Goal: Navigation & Orientation: Understand site structure

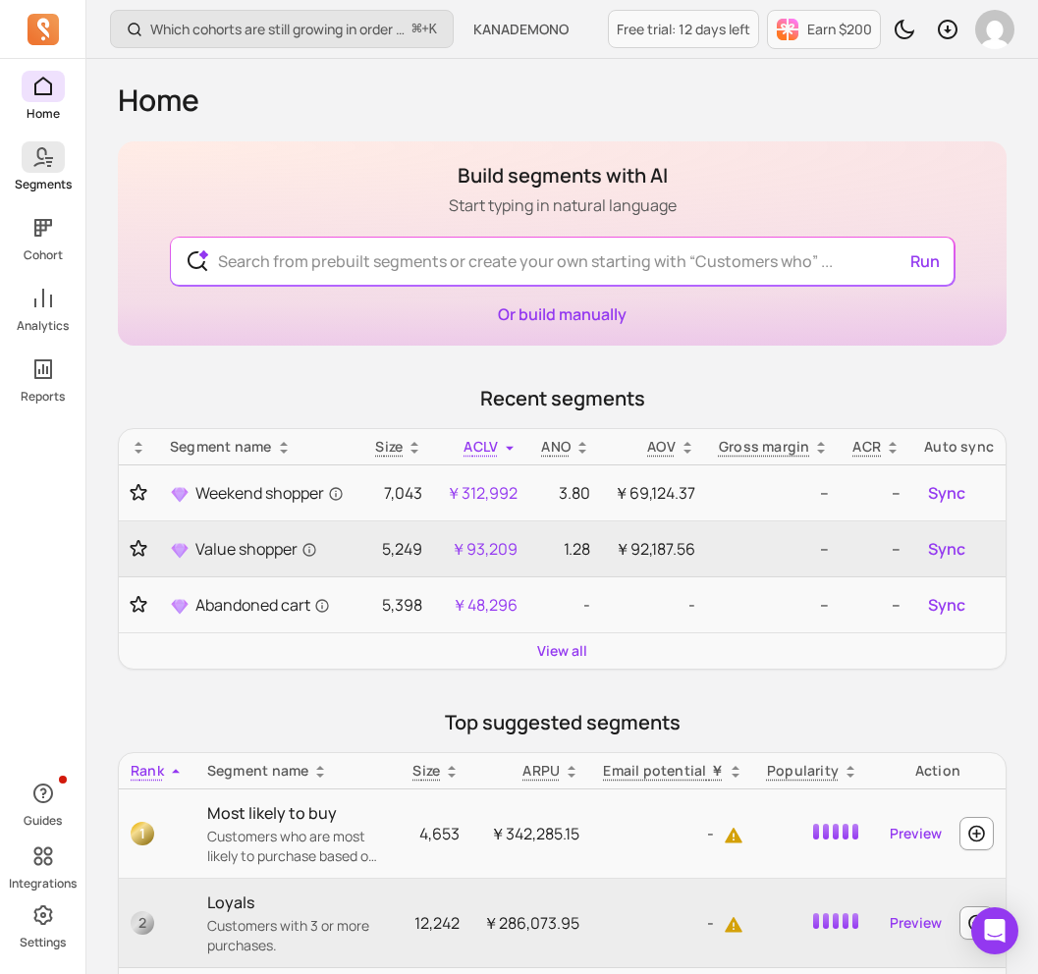
click at [38, 163] on icon at bounding box center [39, 157] width 14 height 20
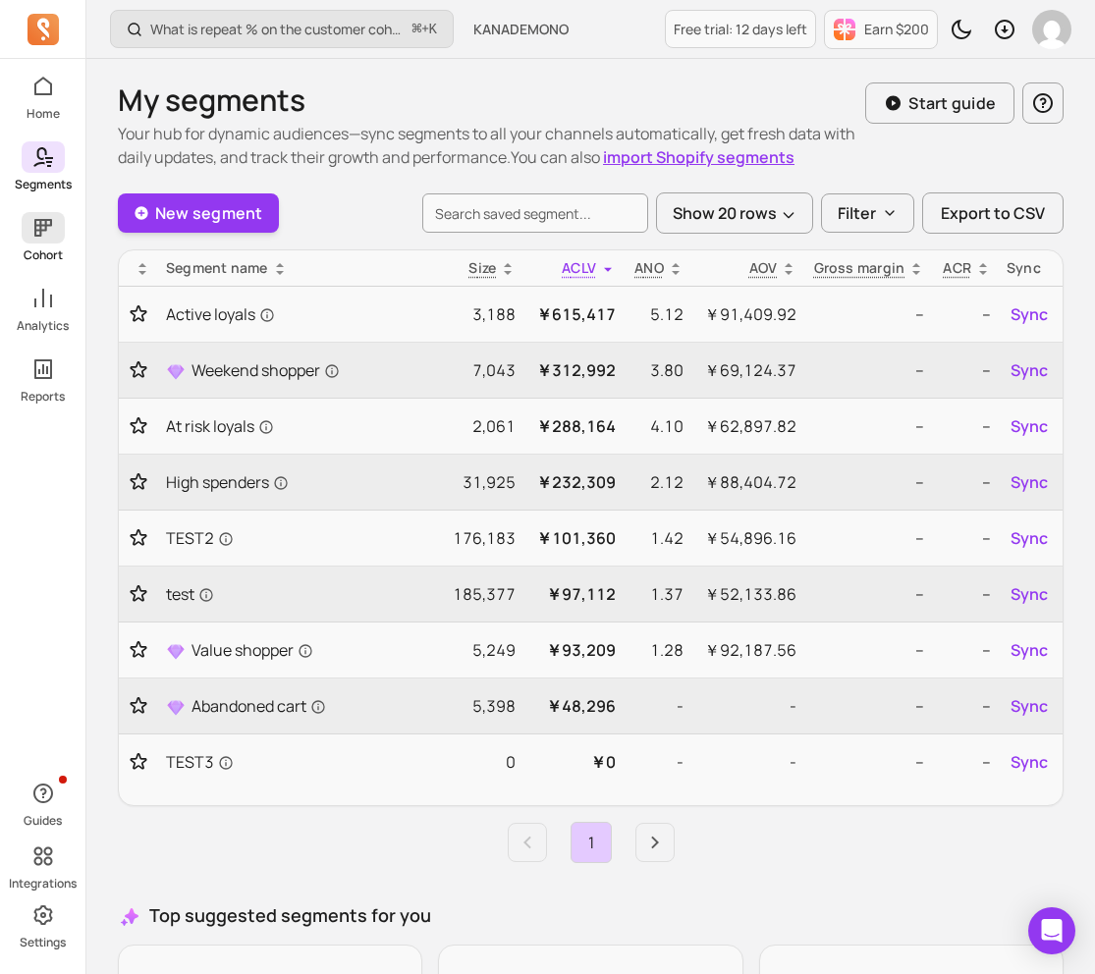
click at [52, 242] on span at bounding box center [43, 227] width 43 height 31
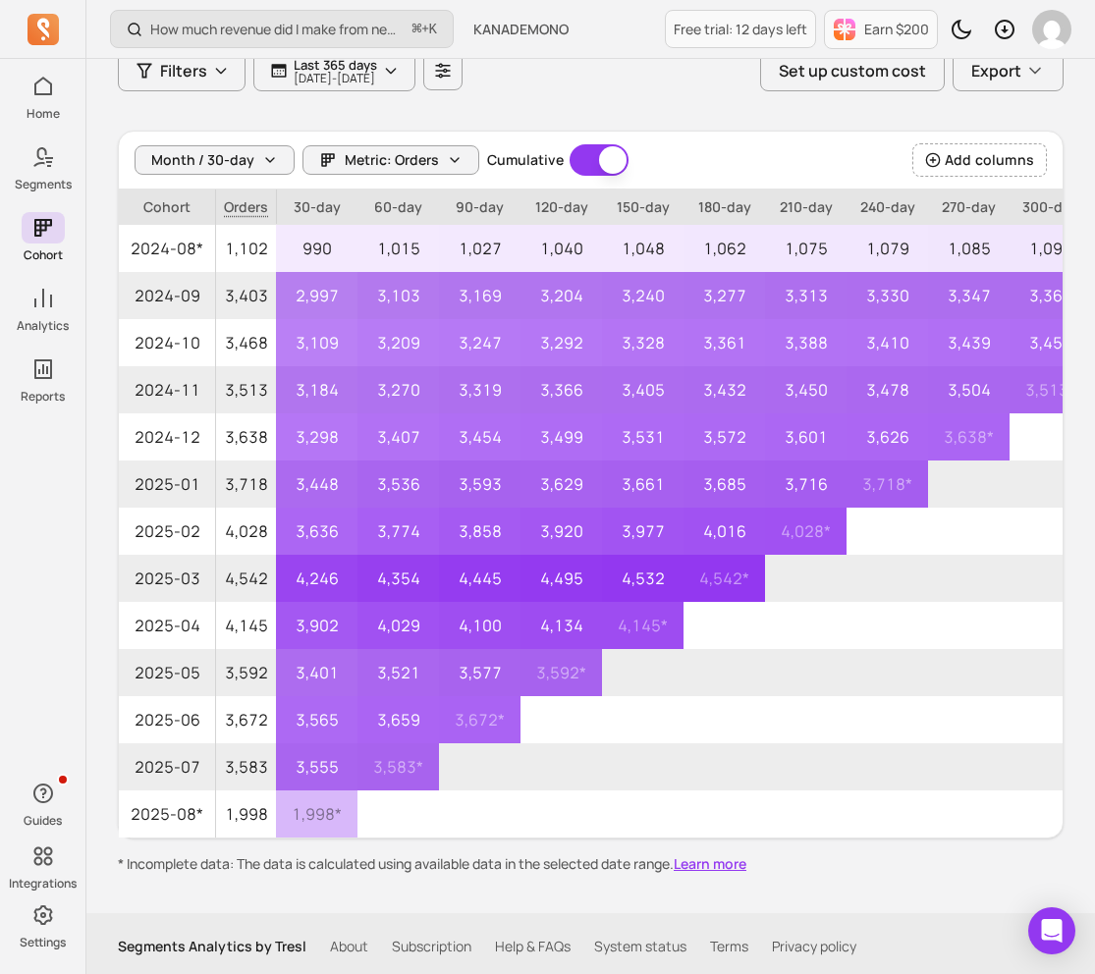
scroll to position [148, 0]
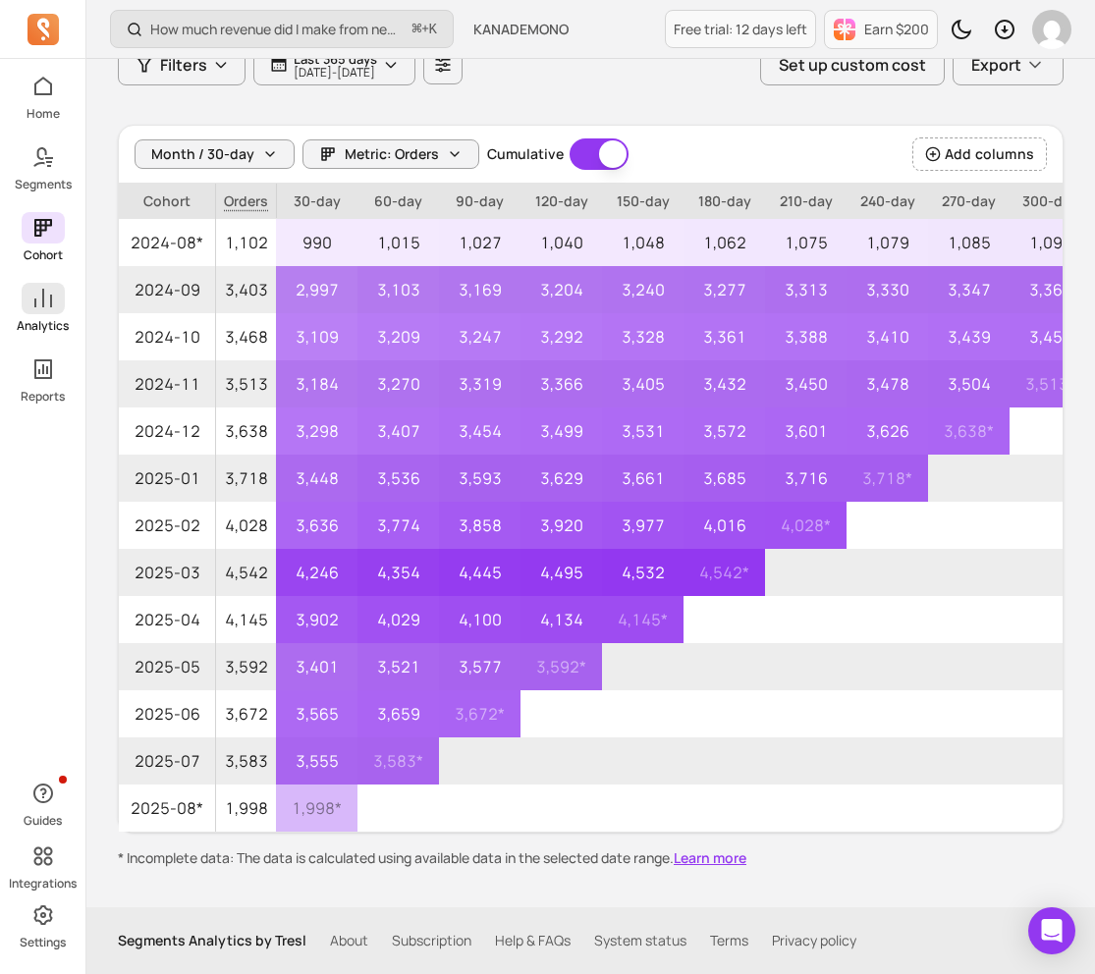
click at [59, 304] on span at bounding box center [43, 298] width 43 height 31
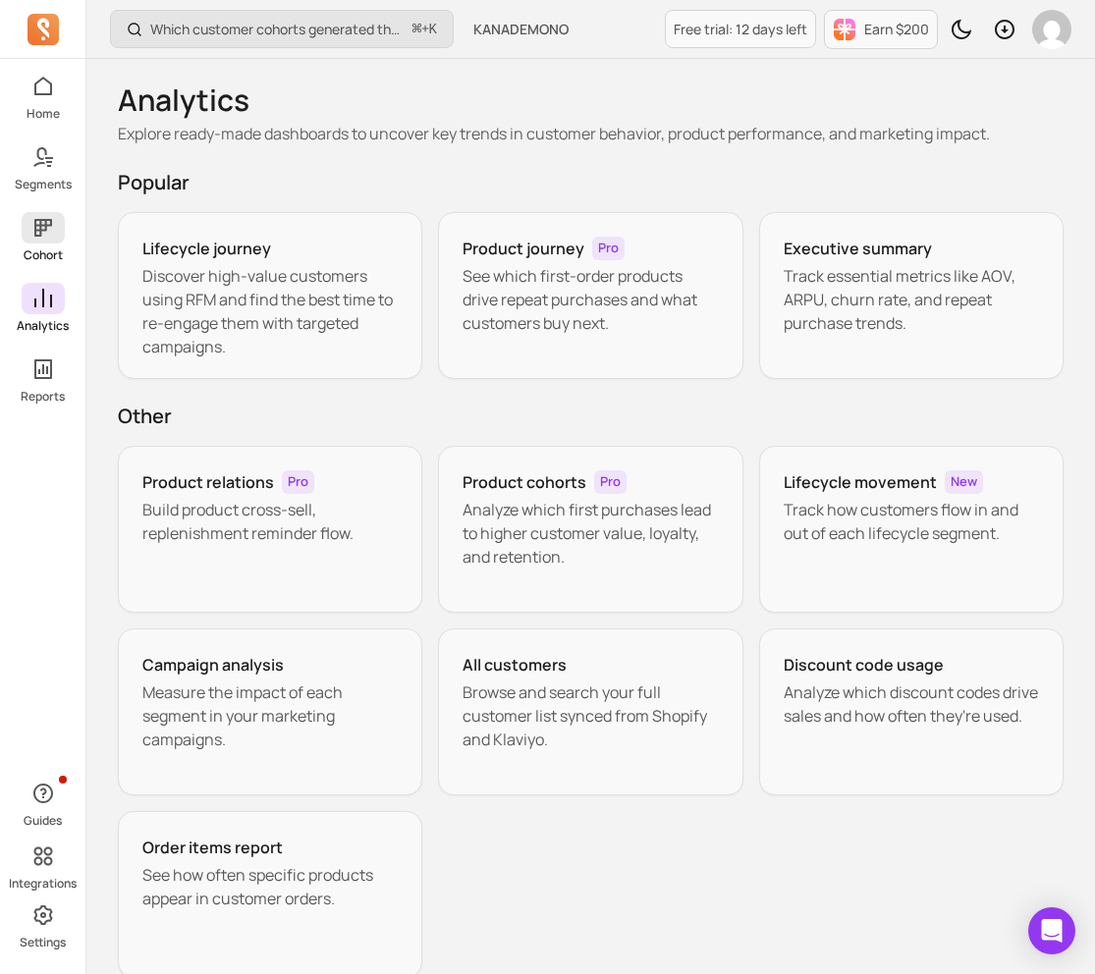
click at [54, 225] on icon at bounding box center [43, 228] width 24 height 24
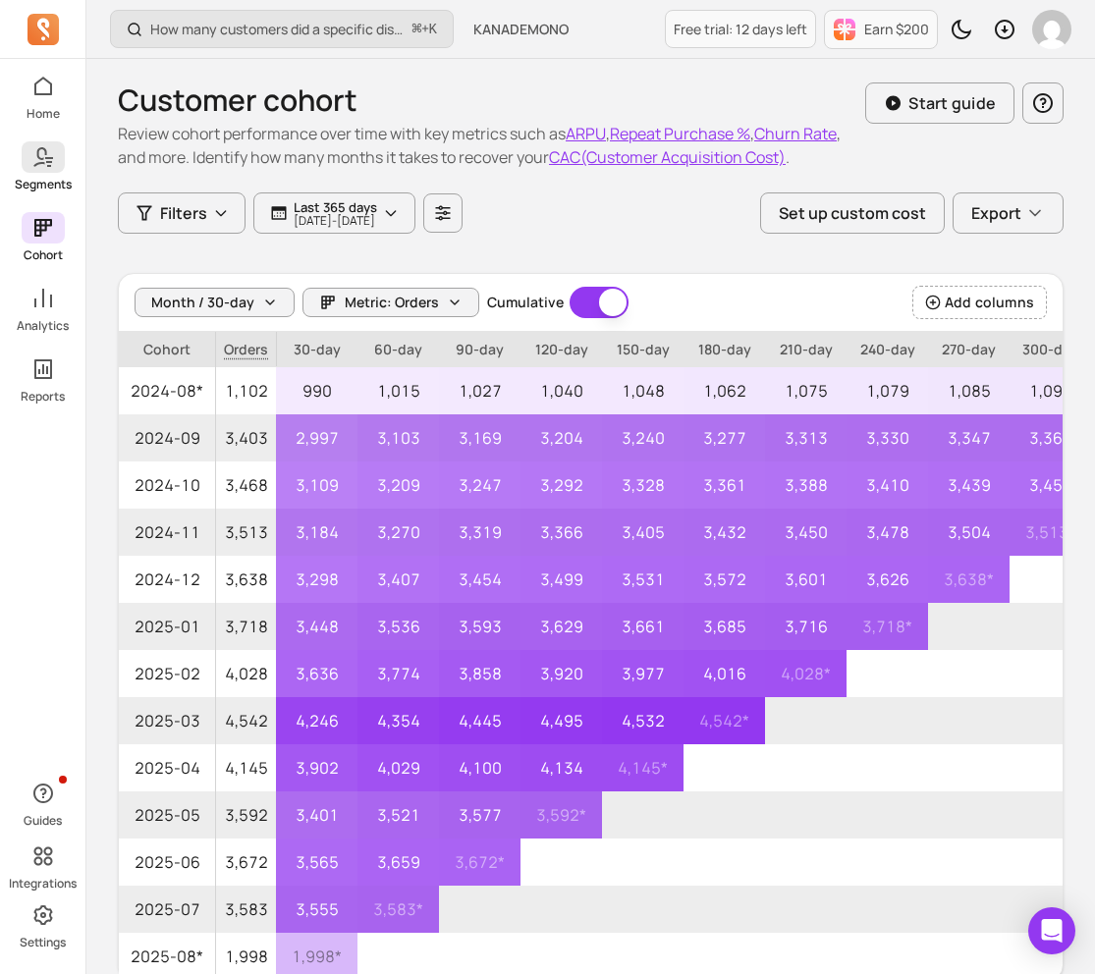
click at [56, 153] on span at bounding box center [43, 156] width 43 height 31
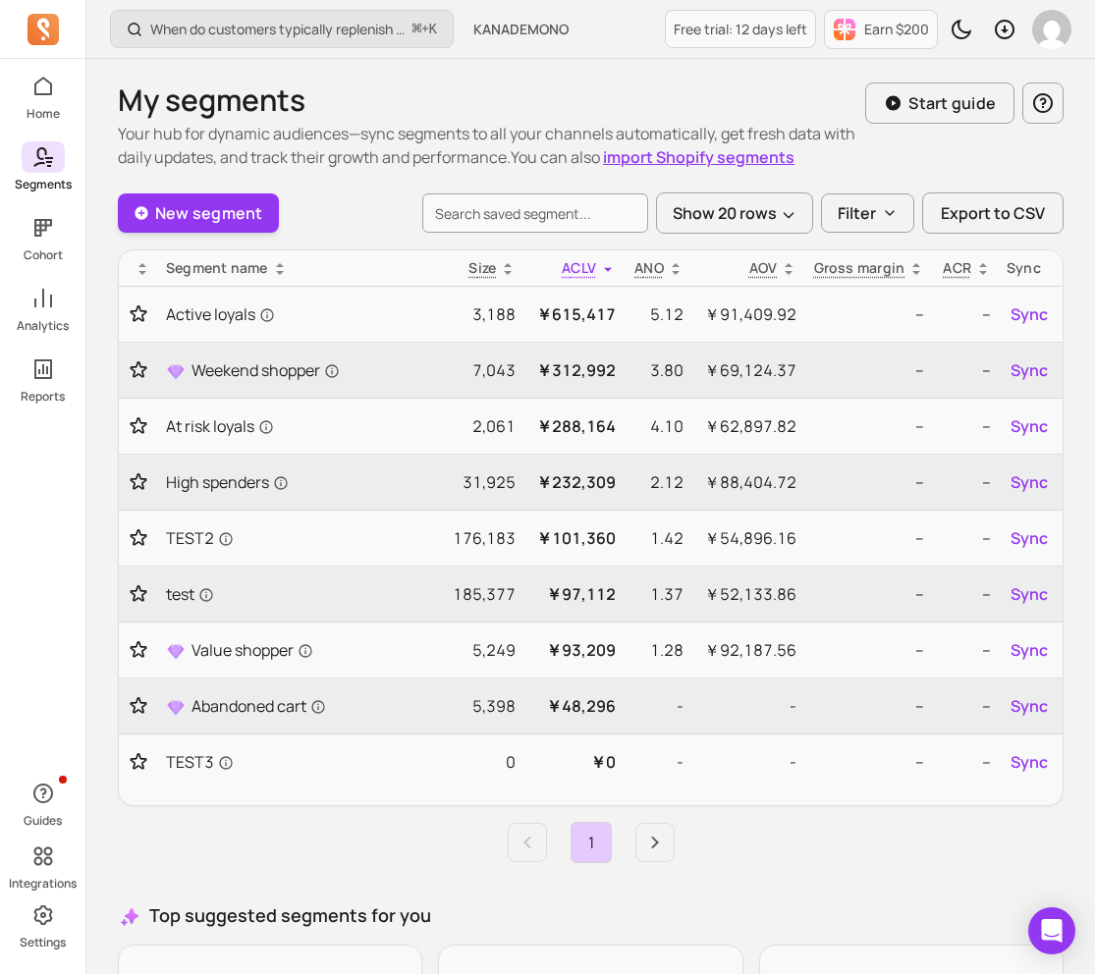
click at [27, 266] on div "Home Segments Cohort Analytics Reports" at bounding box center [42, 238] width 85 height 334
click at [37, 236] on icon at bounding box center [43, 228] width 18 height 18
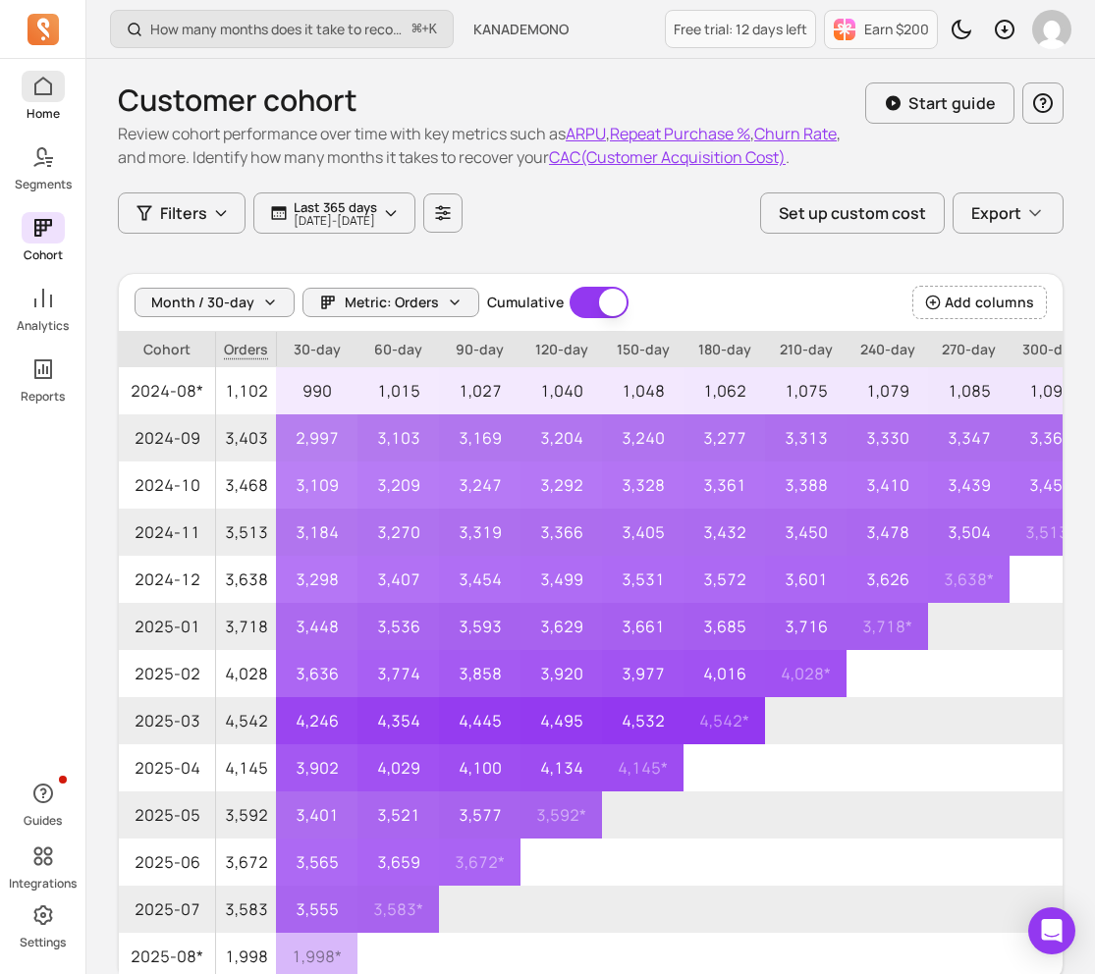
click at [39, 90] on icon at bounding box center [43, 87] width 24 height 24
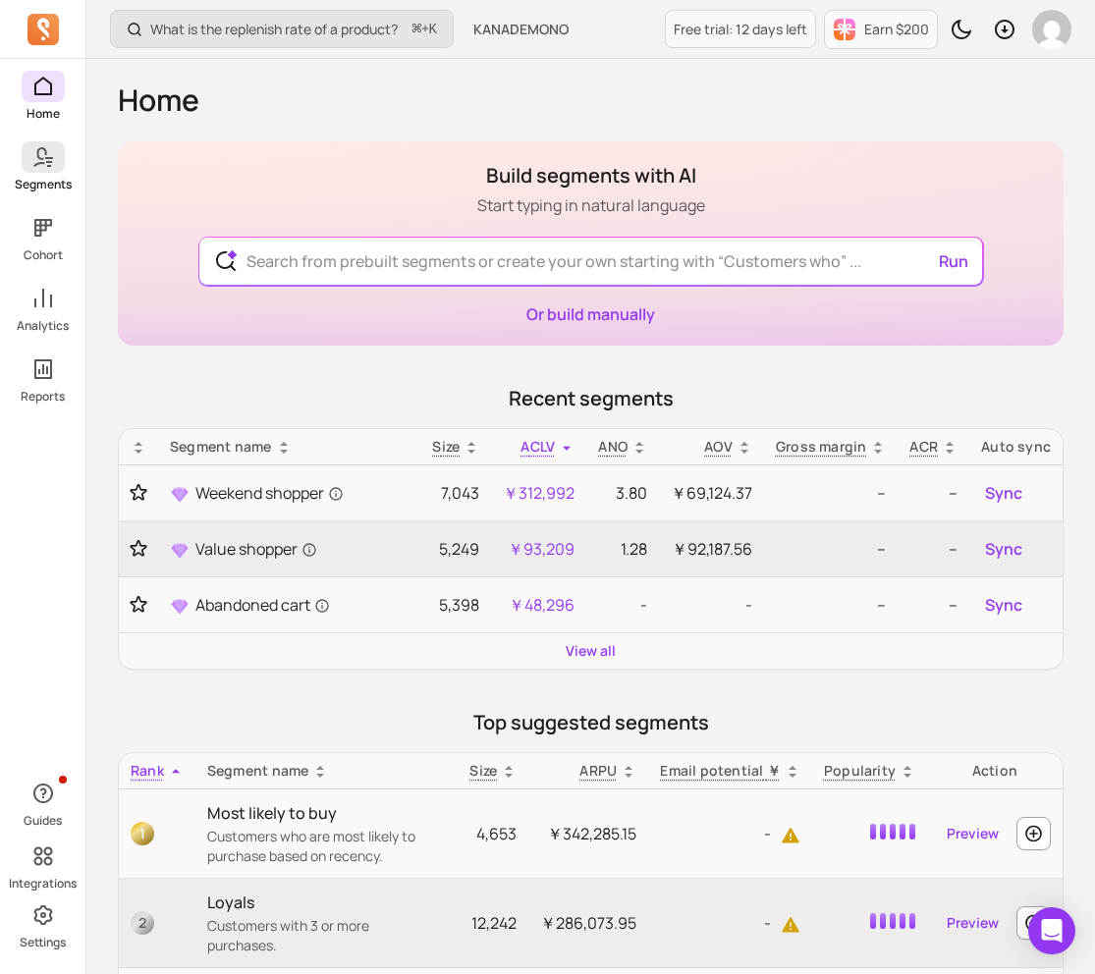
click at [44, 142] on span at bounding box center [43, 156] width 43 height 31
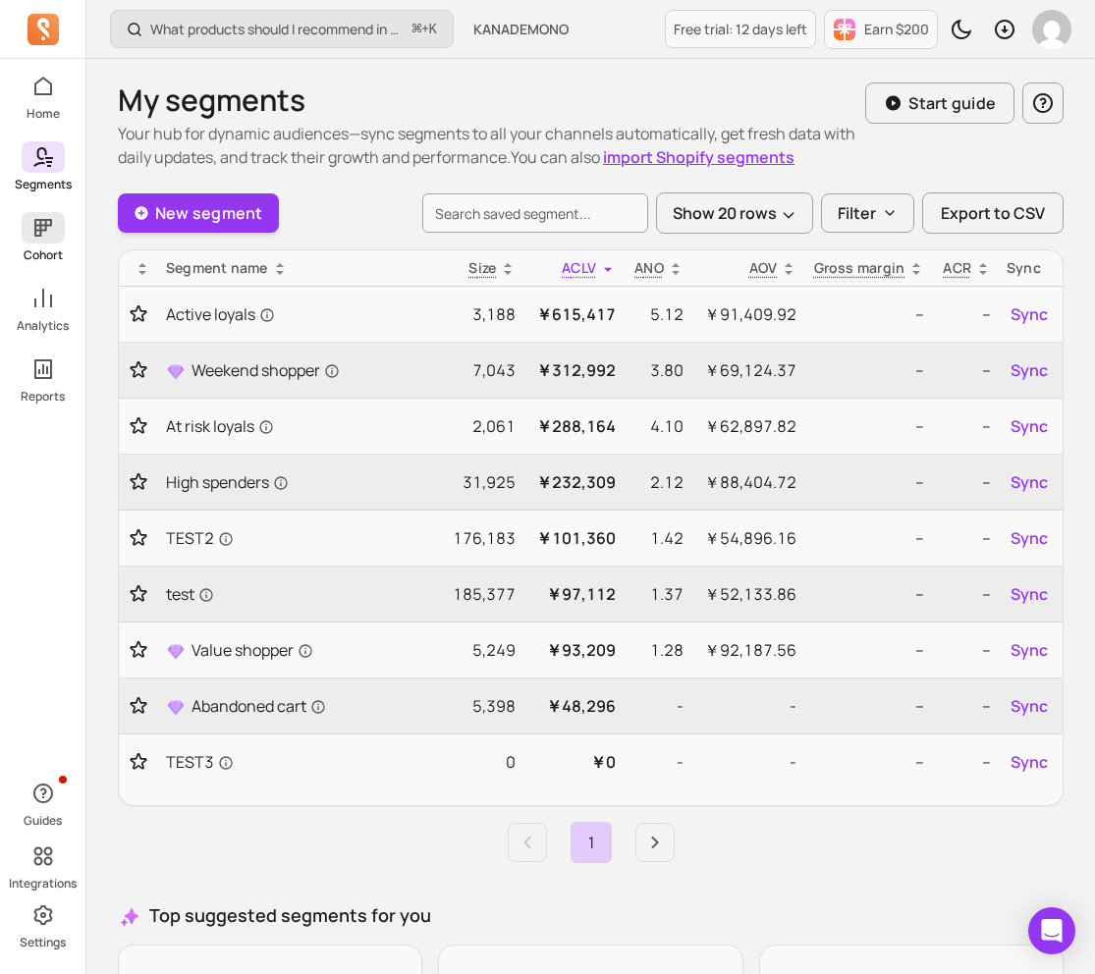
click at [40, 214] on span at bounding box center [43, 227] width 43 height 31
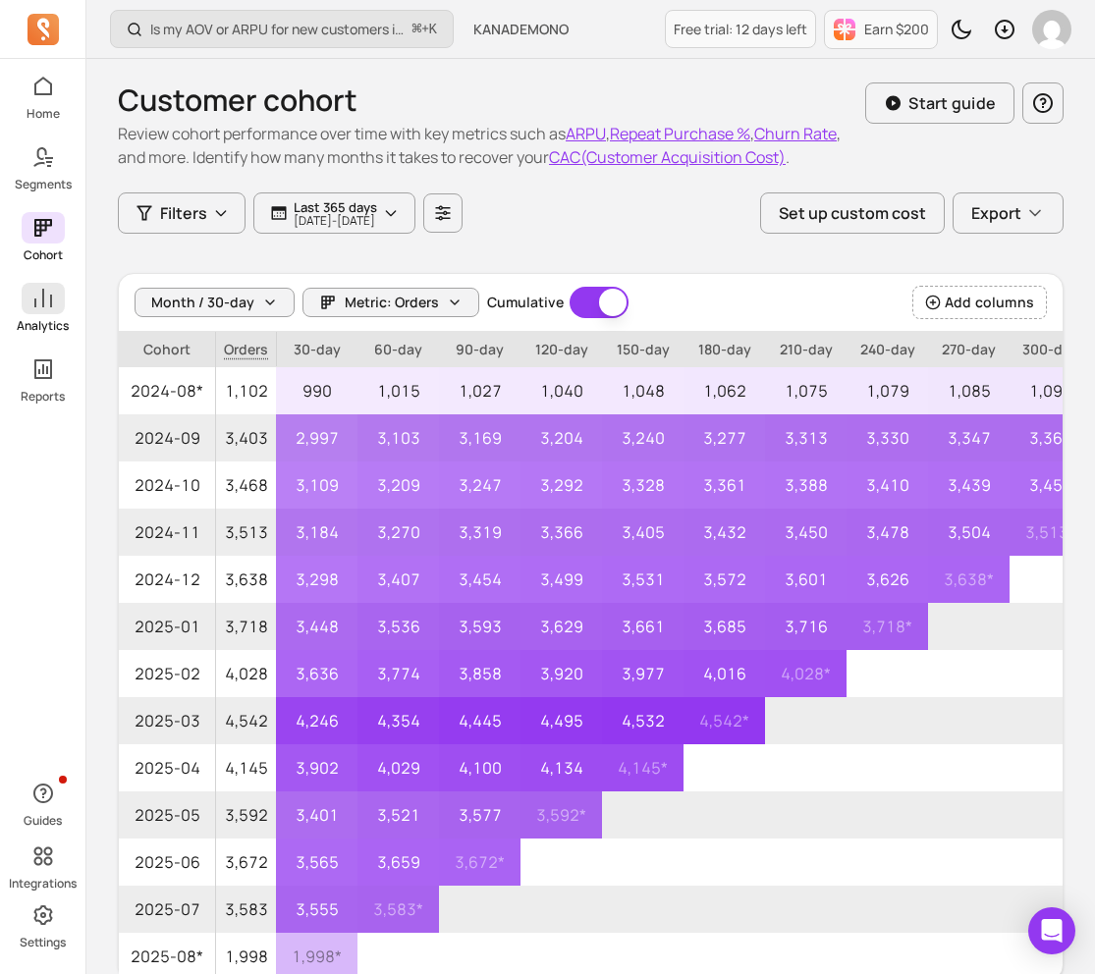
click at [27, 287] on span at bounding box center [43, 298] width 43 height 31
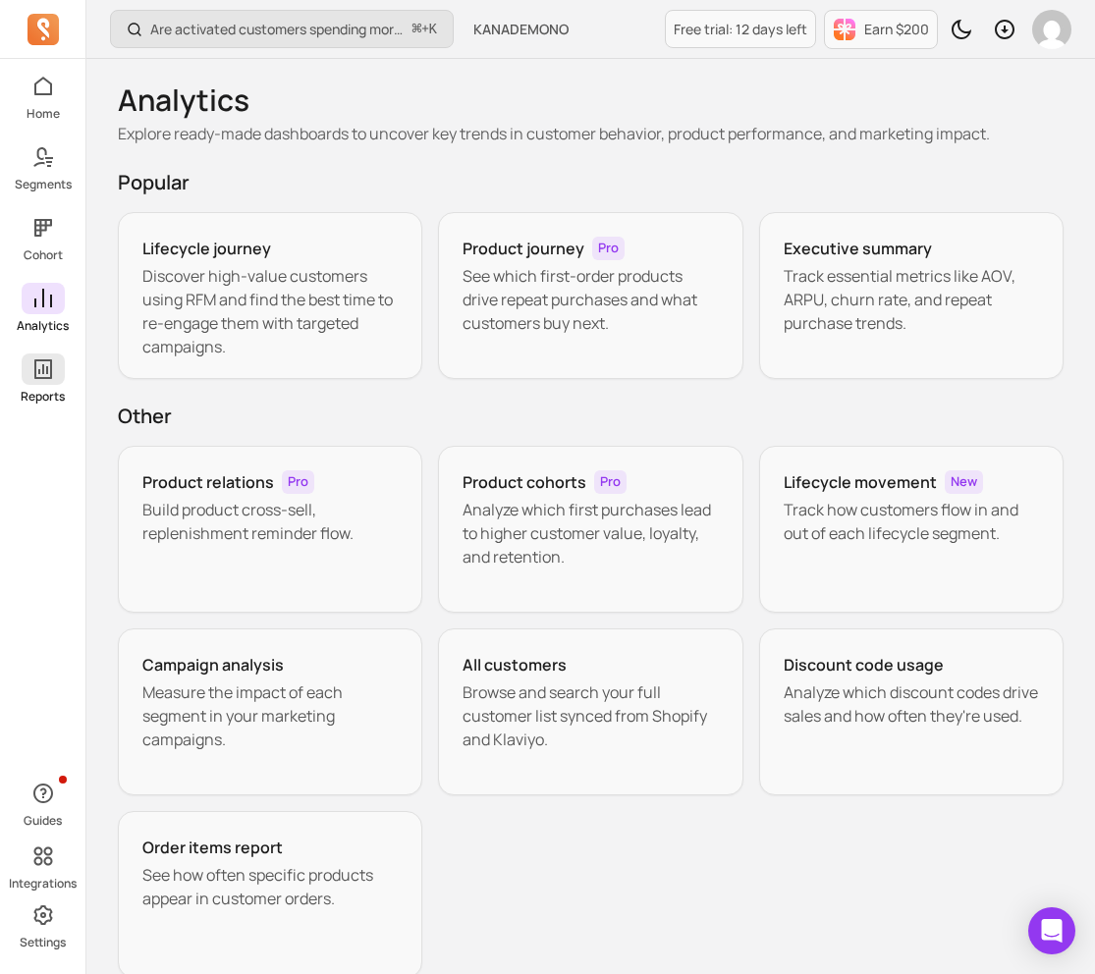
click at [43, 359] on icon at bounding box center [43, 369] width 18 height 20
